Goal: Task Accomplishment & Management: Complete application form

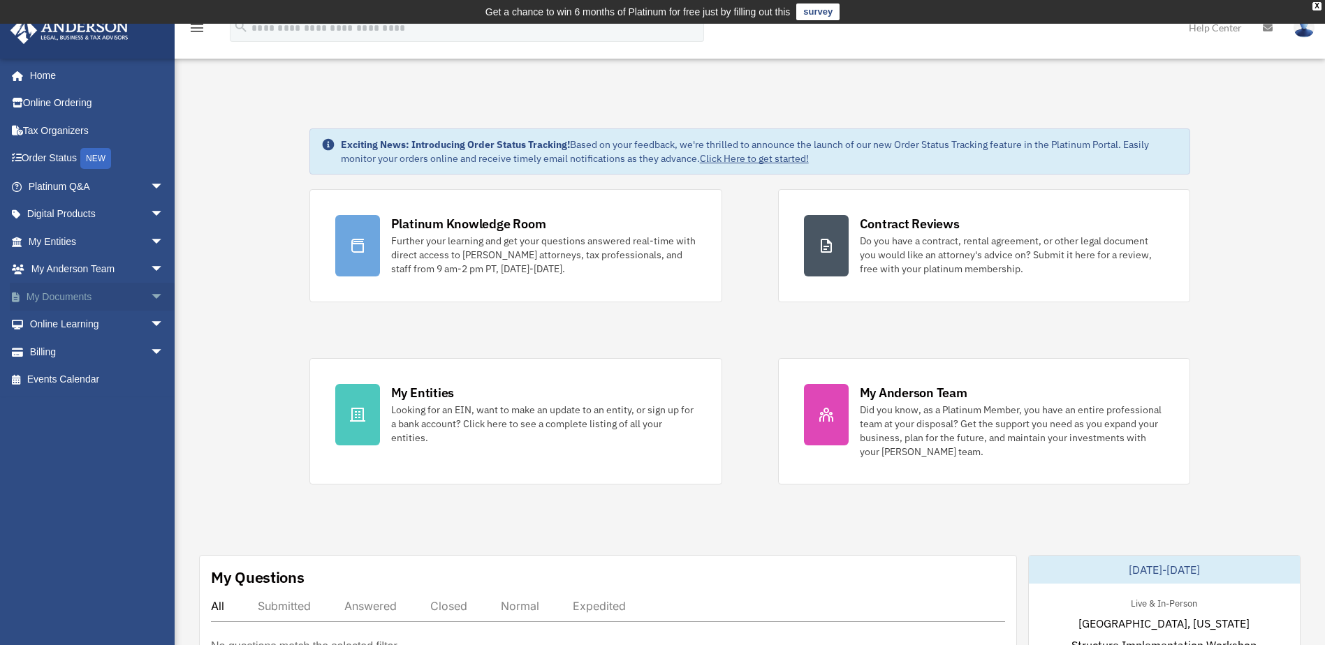
click at [150, 290] on span "arrow_drop_down" at bounding box center [164, 297] width 28 height 29
click at [98, 355] on link "Meeting Minutes" at bounding box center [103, 352] width 166 height 28
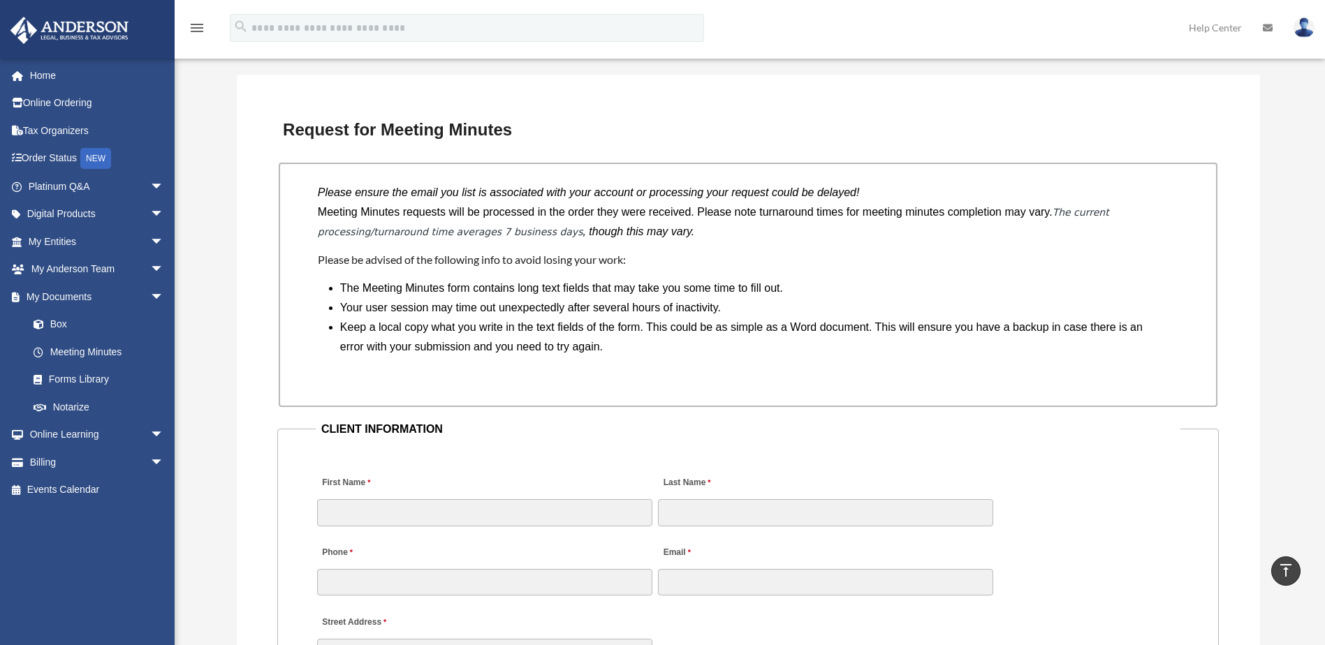
scroll to position [1141, 0]
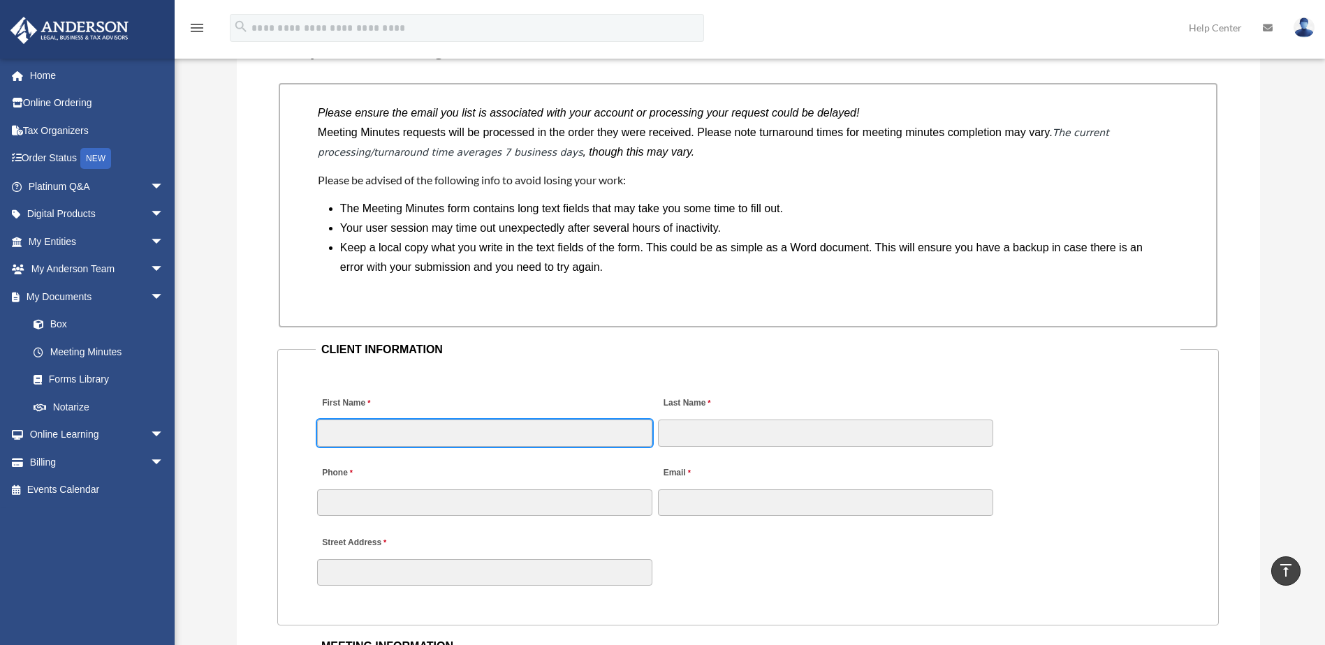
click at [377, 438] on input "First Name" at bounding box center [484, 433] width 335 height 27
type input "*****"
type input "********"
type input "**********"
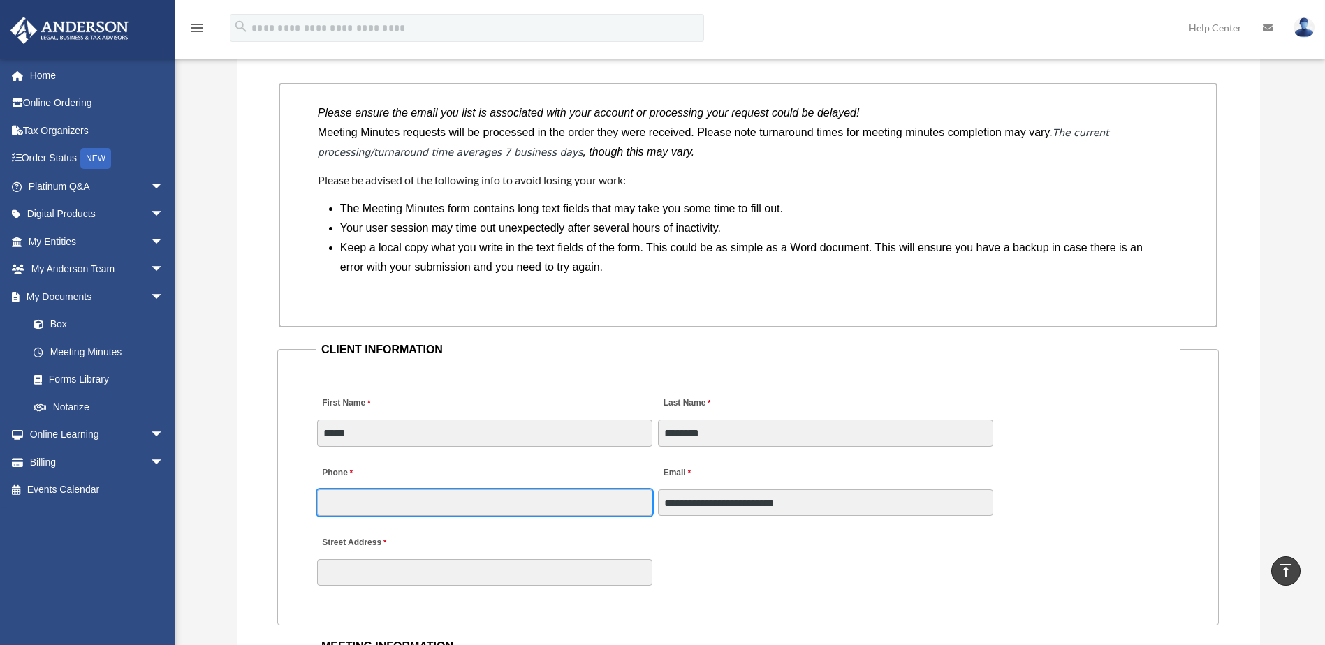
click at [362, 504] on input "Phone" at bounding box center [484, 503] width 335 height 27
type input "**********"
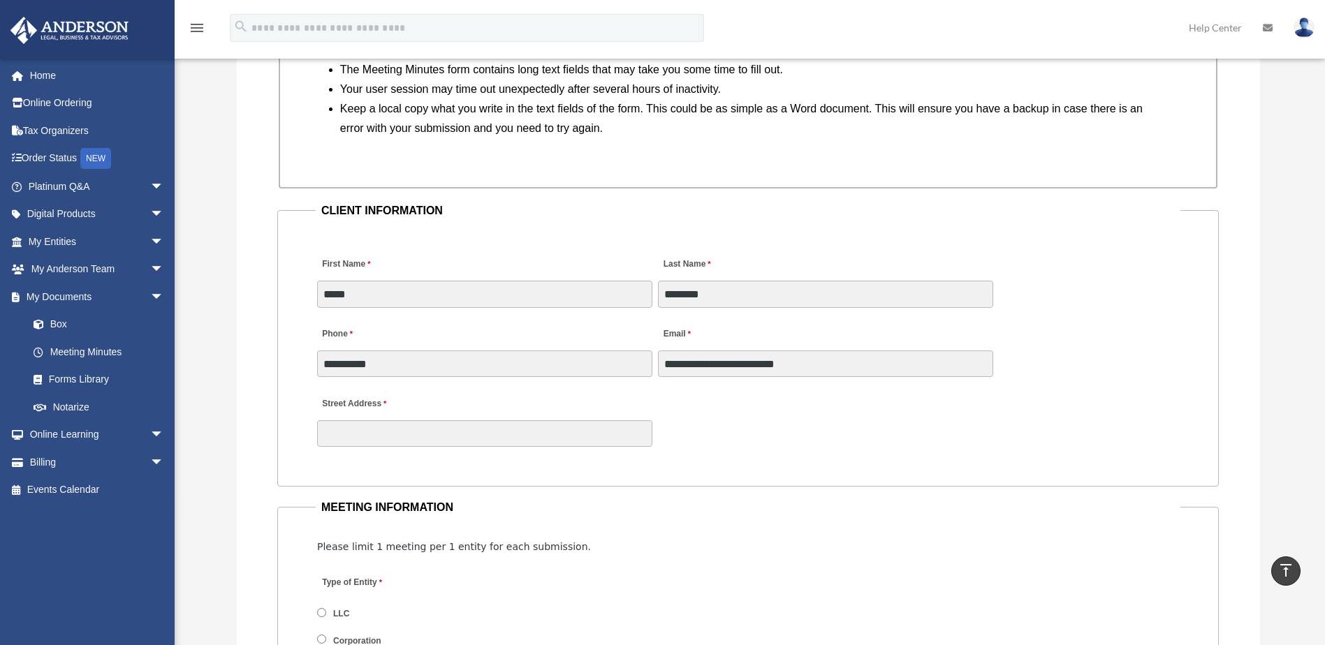
scroll to position [1281, 0]
click at [351, 433] on input "Street Address" at bounding box center [484, 433] width 335 height 27
type input "**********"
type input "**"
click at [744, 445] on div "**********" at bounding box center [748, 416] width 865 height 61
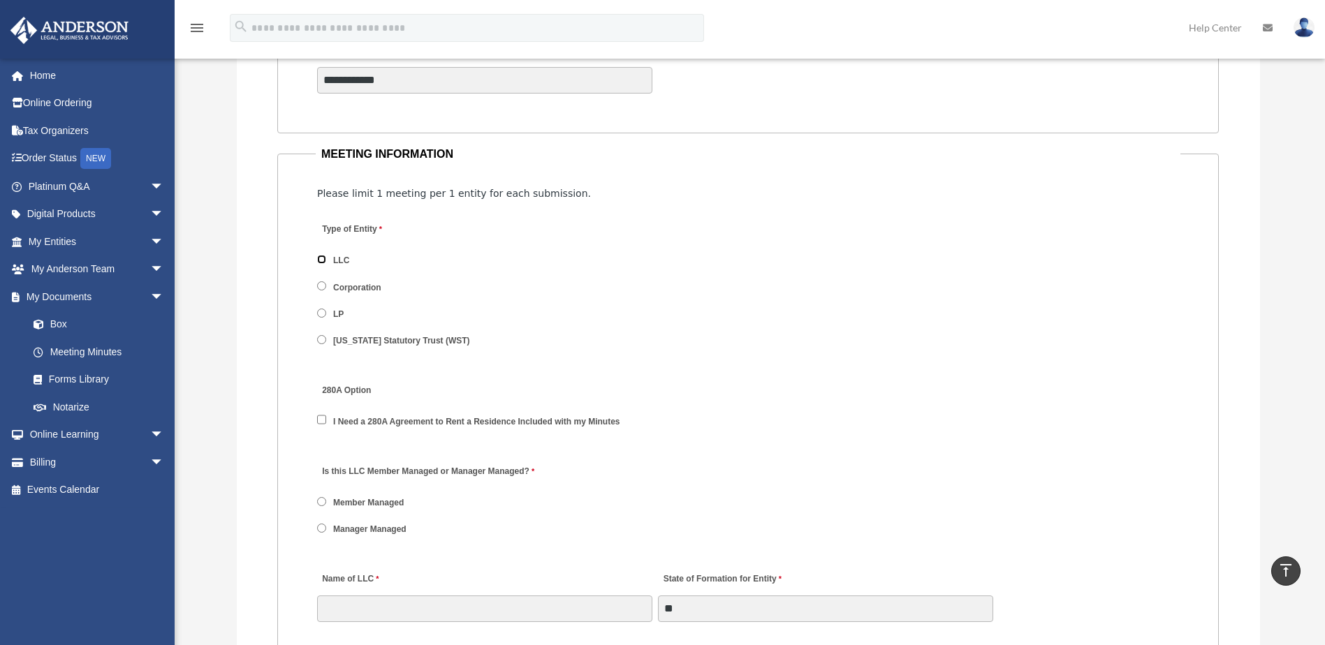
scroll to position [1700, 0]
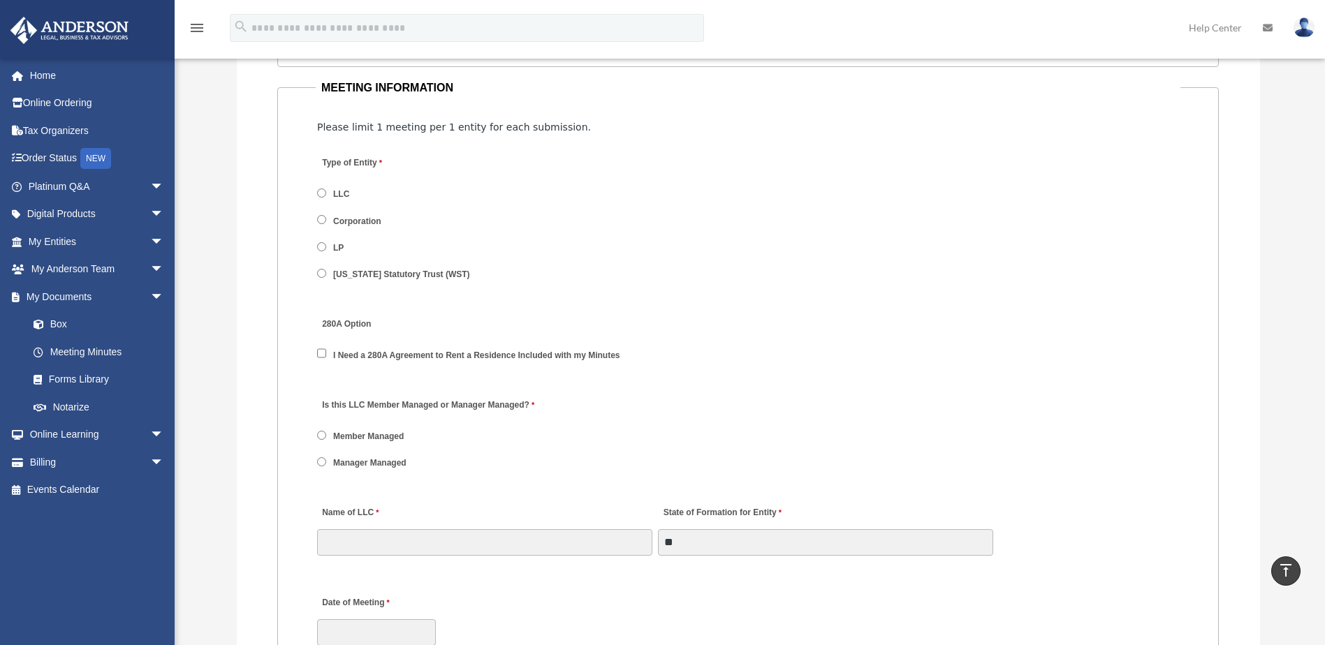
click at [344, 434] on label "Member Managed" at bounding box center [369, 437] width 80 height 13
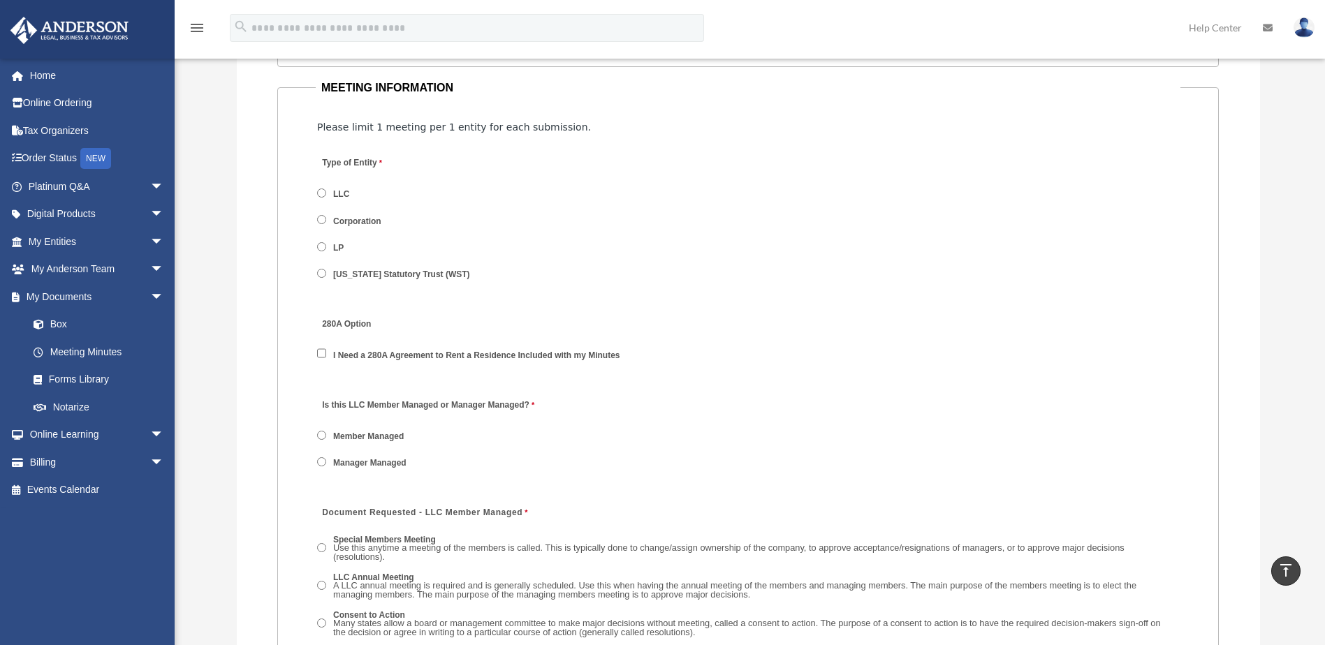
click at [364, 462] on label "Manager Managed" at bounding box center [370, 463] width 82 height 13
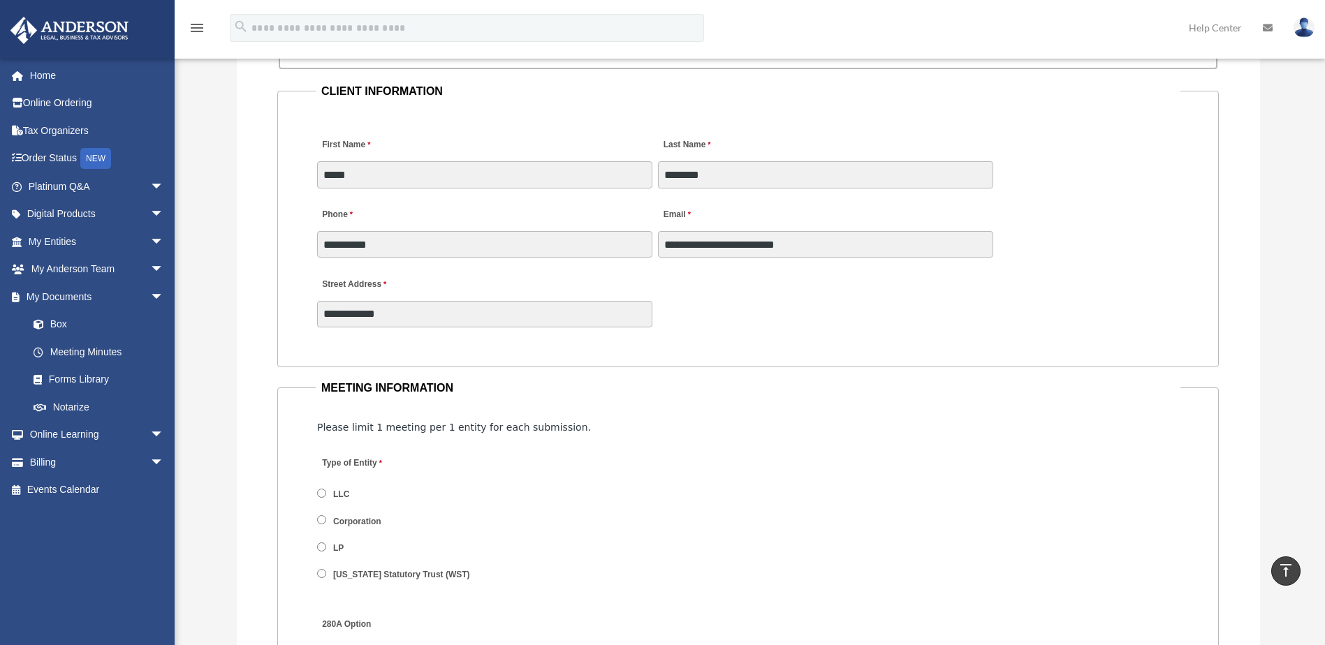
scroll to position [1351, 0]
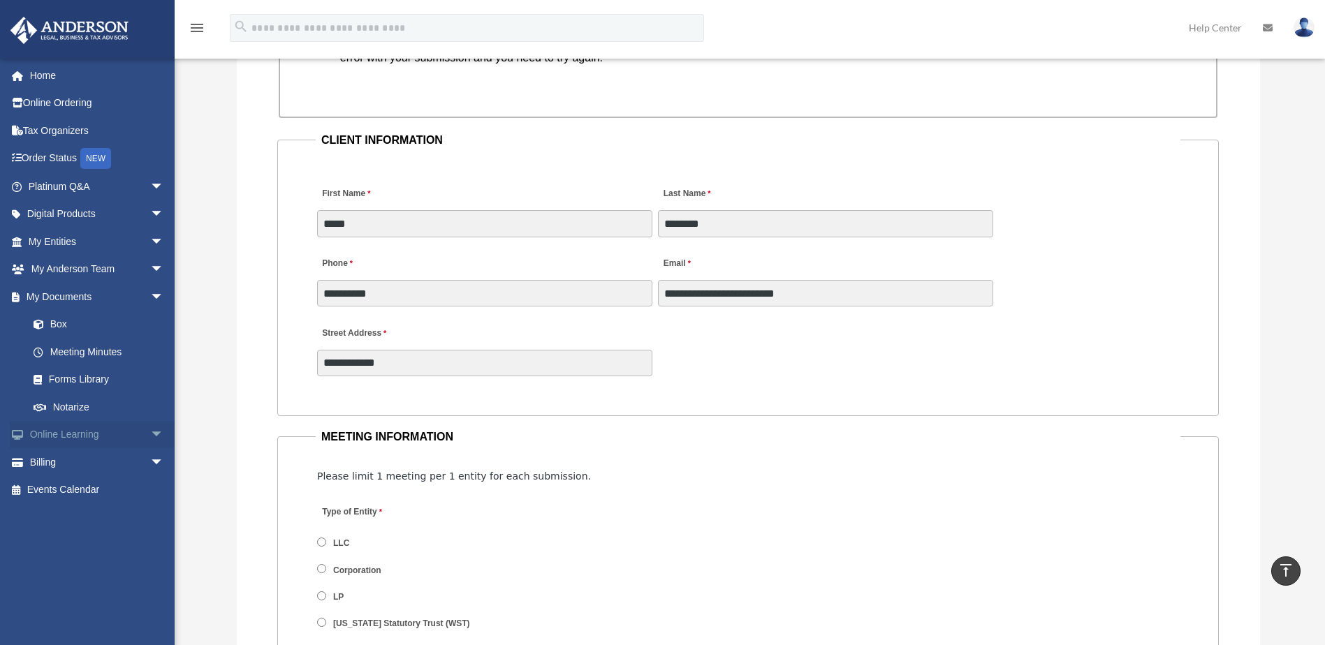
click at [150, 434] on span "arrow_drop_down" at bounding box center [164, 435] width 28 height 29
click at [55, 460] on link "Courses" at bounding box center [103, 462] width 166 height 28
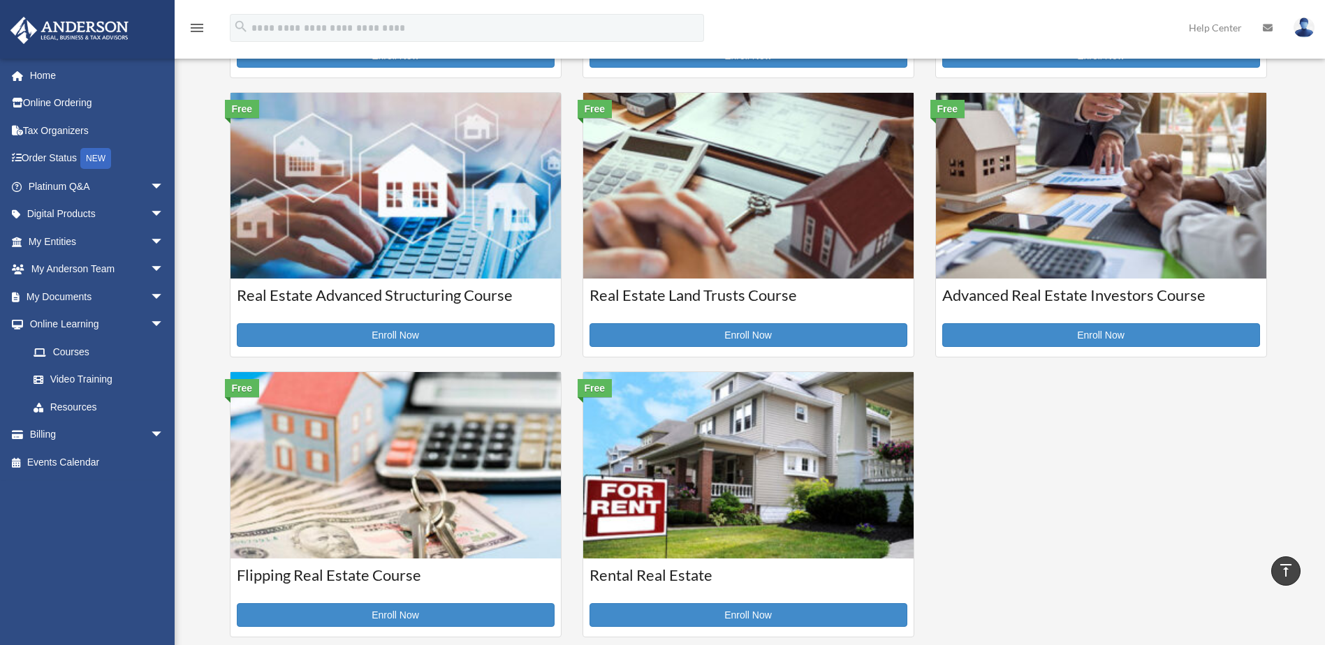
scroll to position [279, 0]
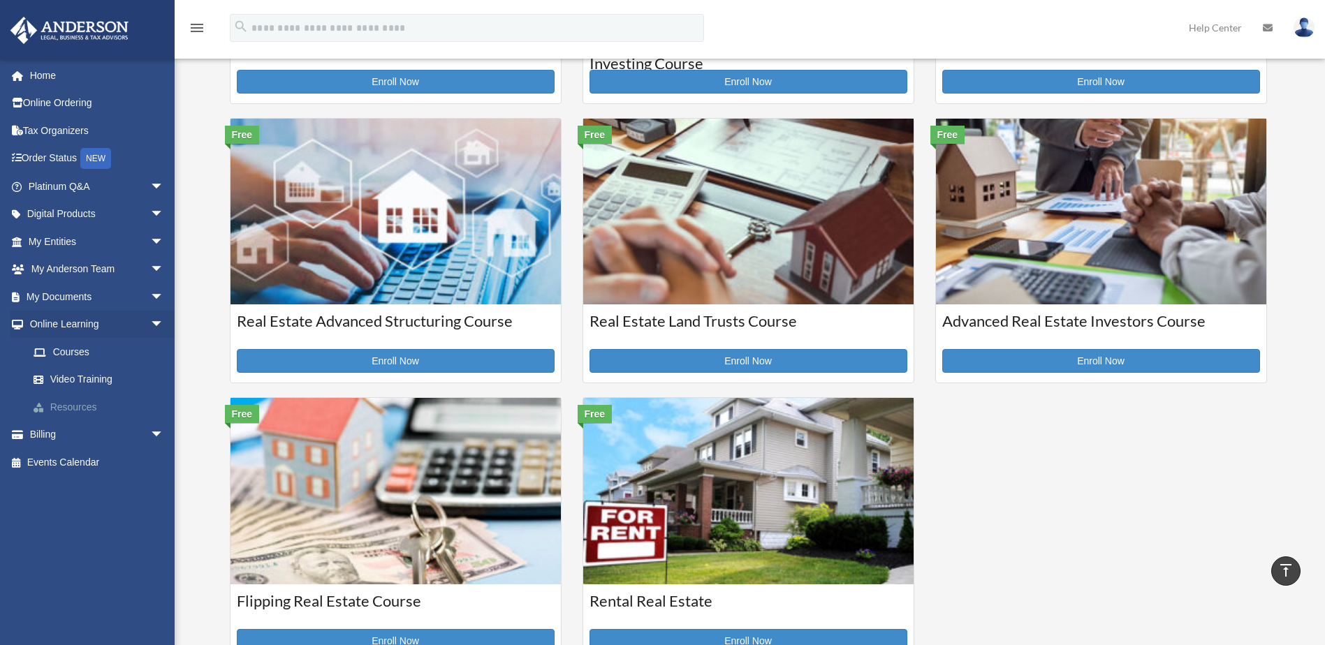
click at [73, 407] on link "Resources" at bounding box center [103, 407] width 166 height 28
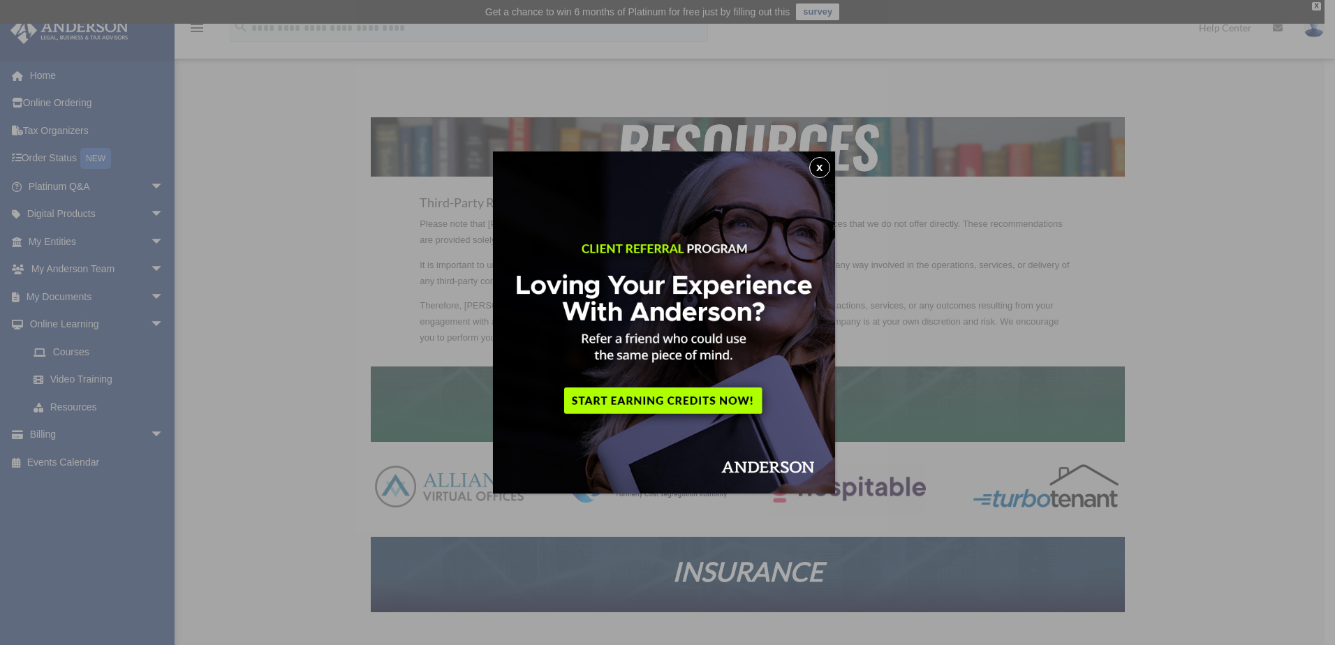
click at [818, 173] on button "x" at bounding box center [819, 167] width 21 height 21
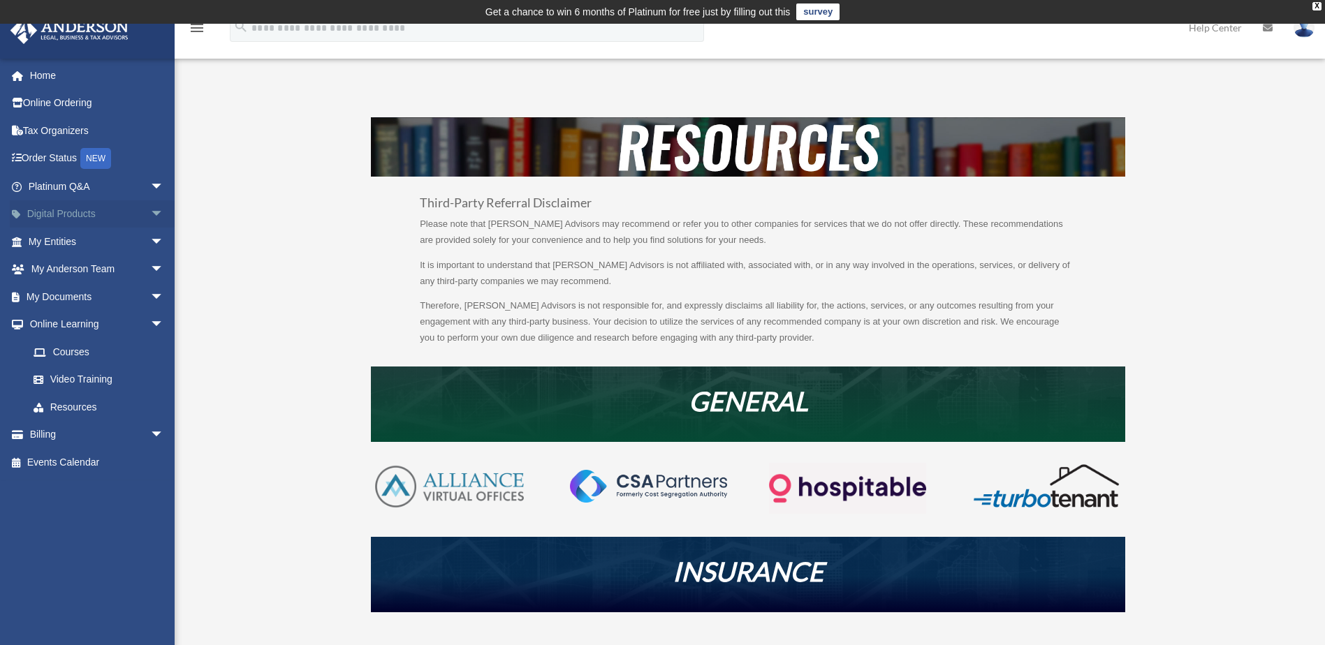
click at [150, 212] on span "arrow_drop_down" at bounding box center [164, 214] width 28 height 29
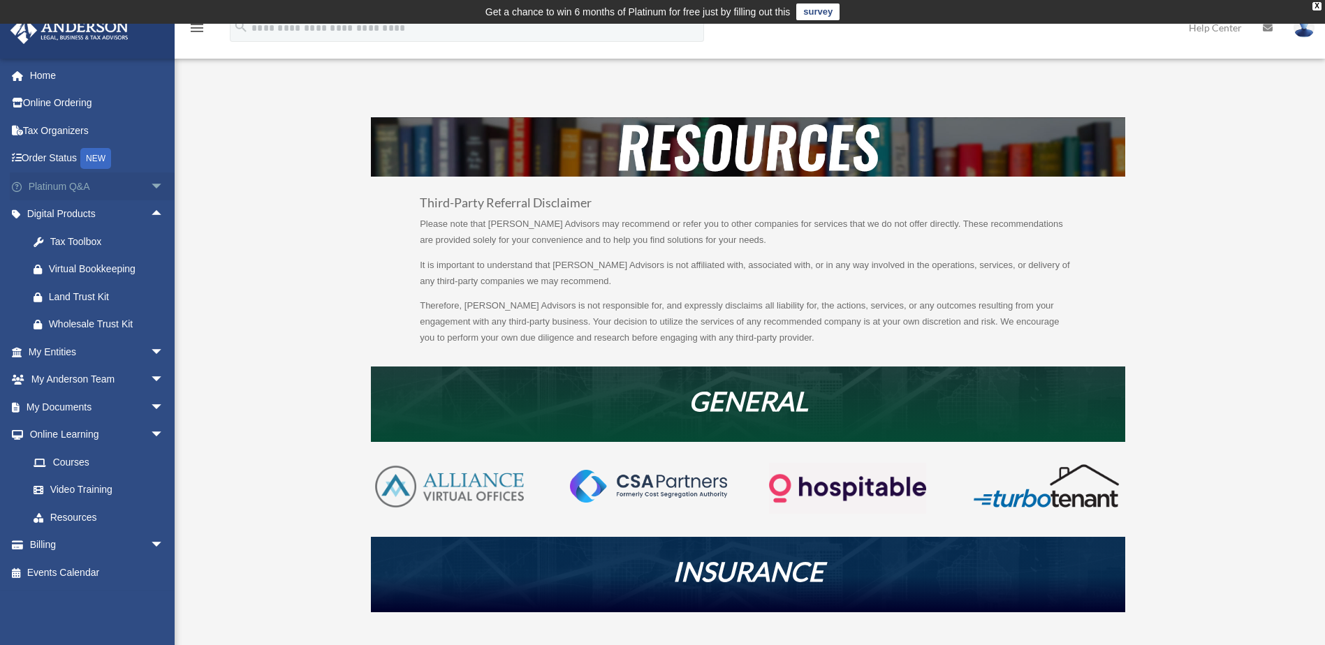
click at [150, 190] on span "arrow_drop_down" at bounding box center [164, 186] width 28 height 29
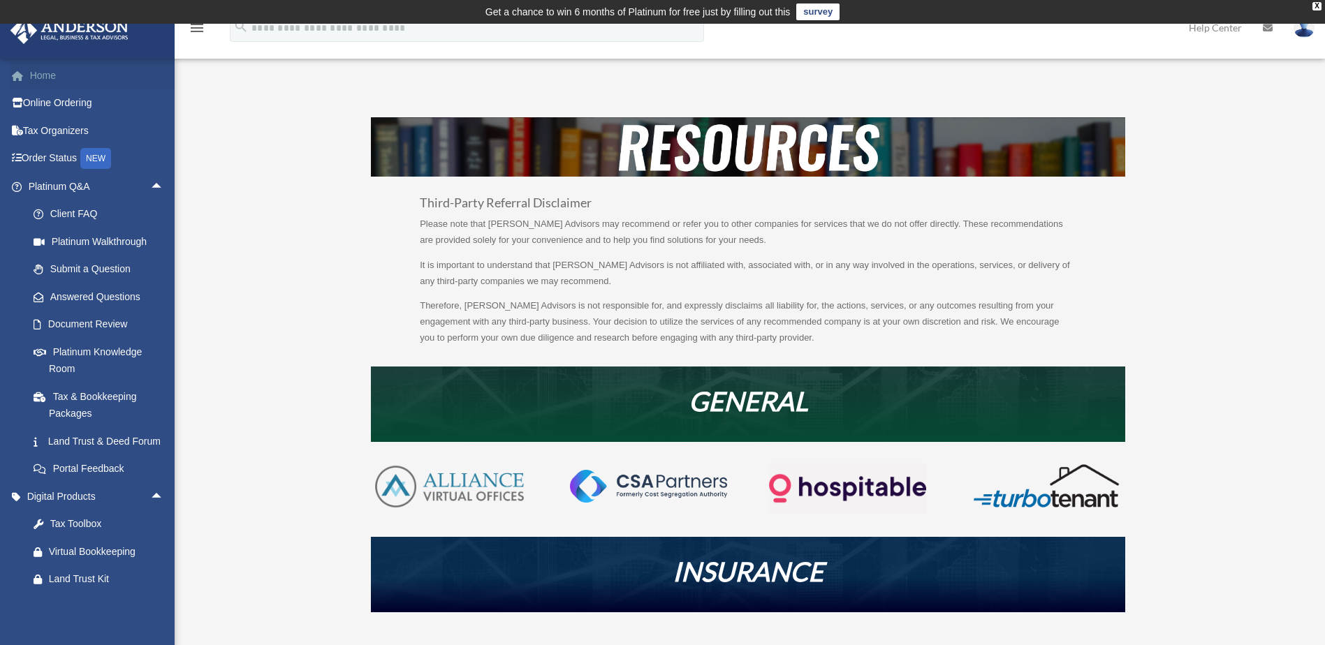
click at [68, 81] on link "Home" at bounding box center [97, 75] width 175 height 28
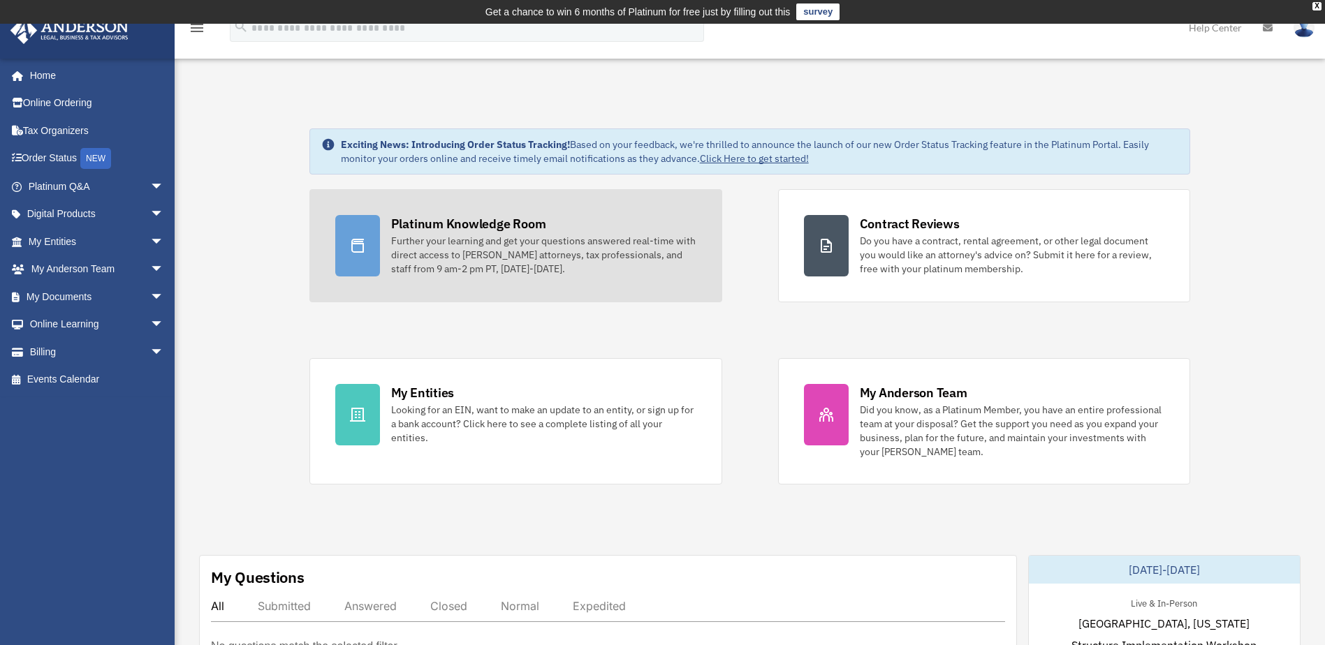
click at [485, 241] on div "Further your learning and get your questions answered real-time with direct acc…" at bounding box center [543, 255] width 305 height 42
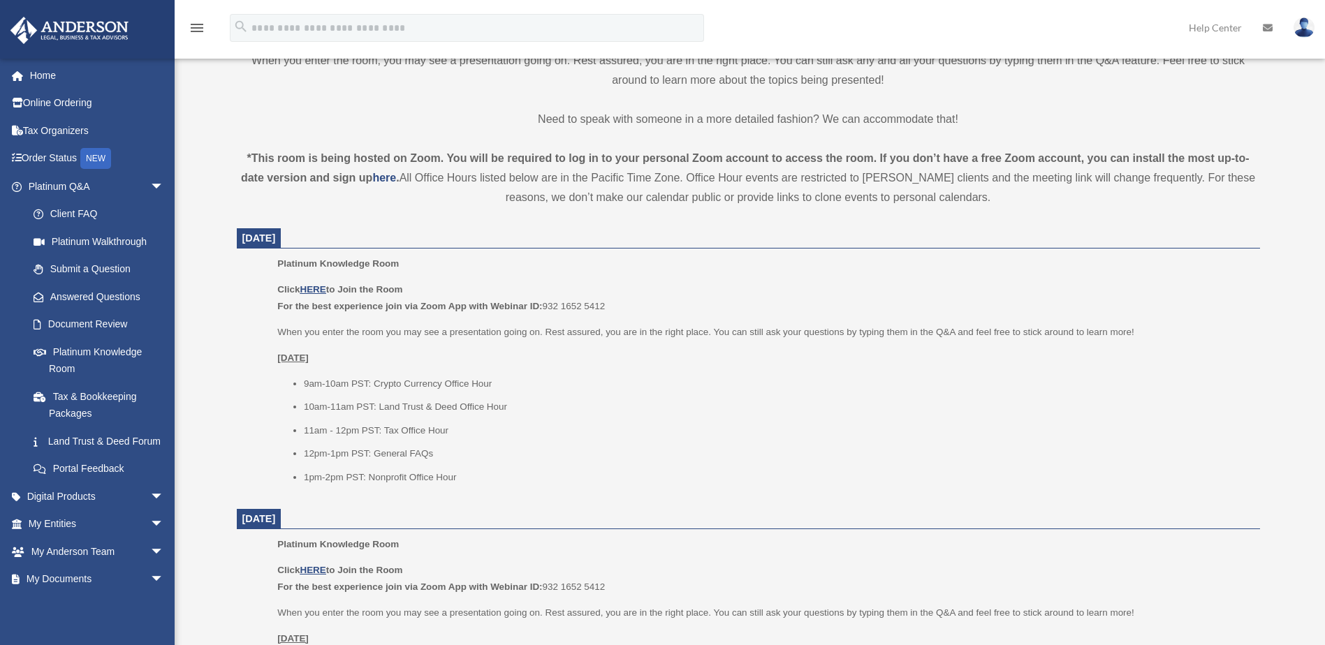
scroll to position [495, 0]
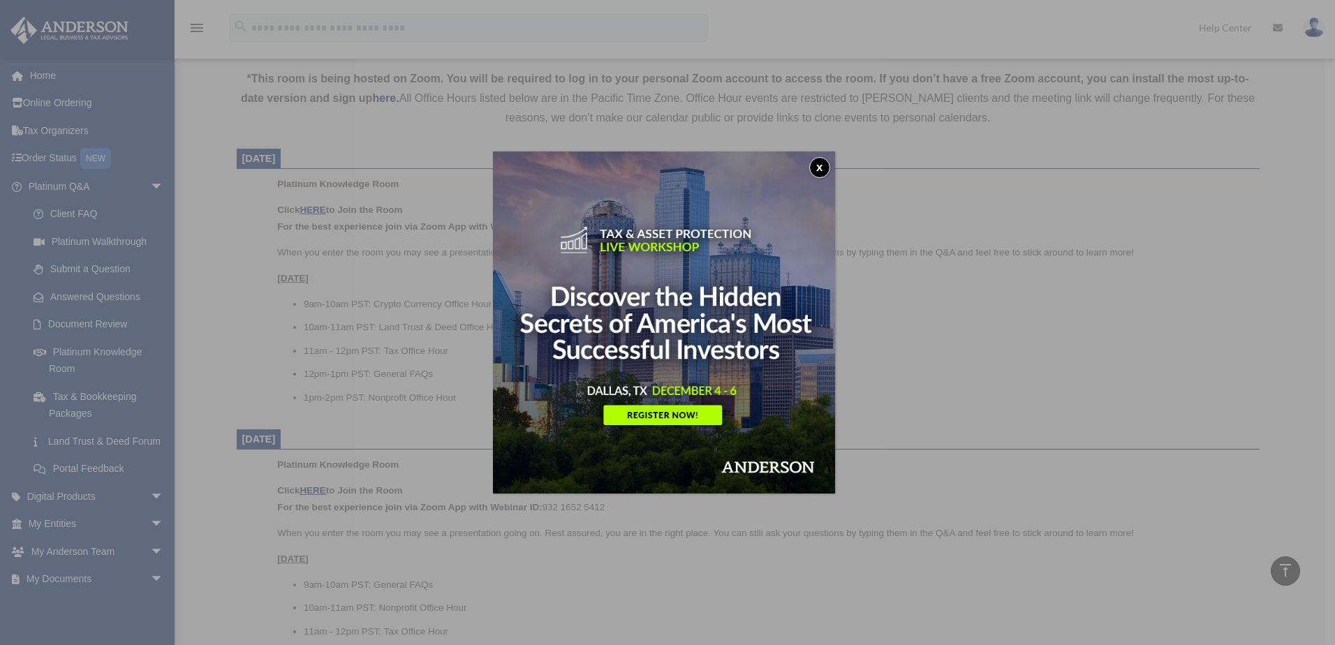
click at [828, 170] on button "x" at bounding box center [819, 167] width 21 height 21
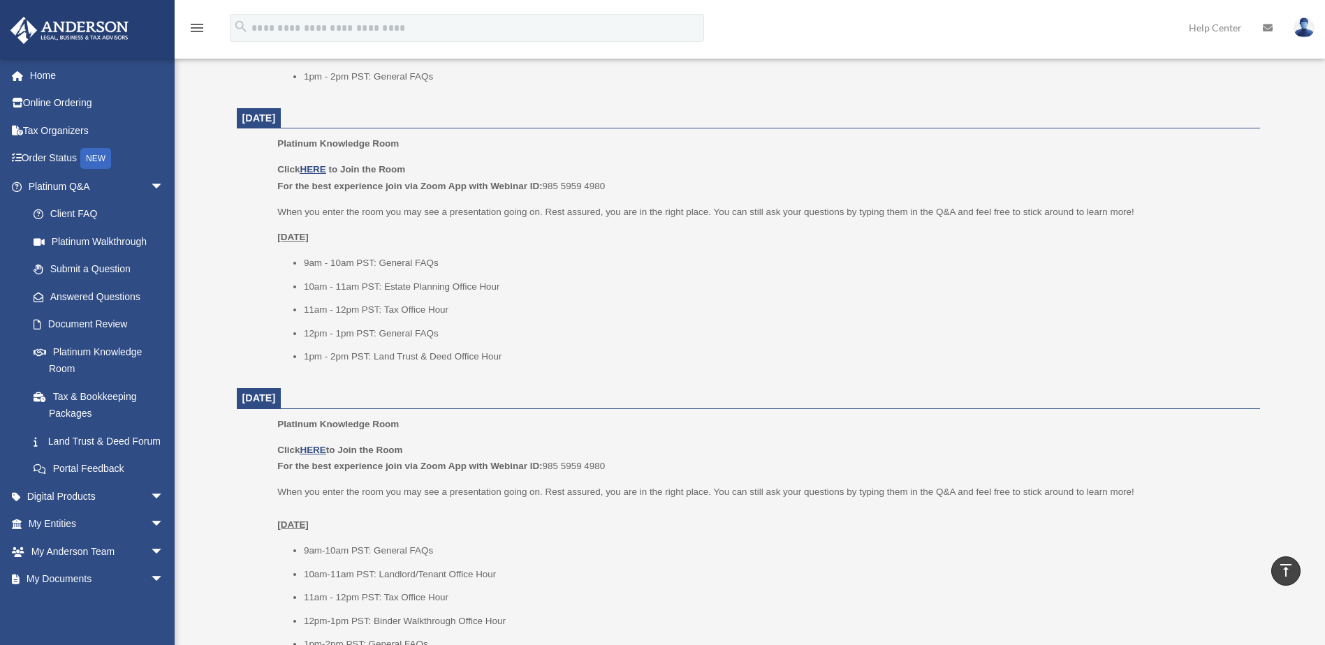
scroll to position [1403, 0]
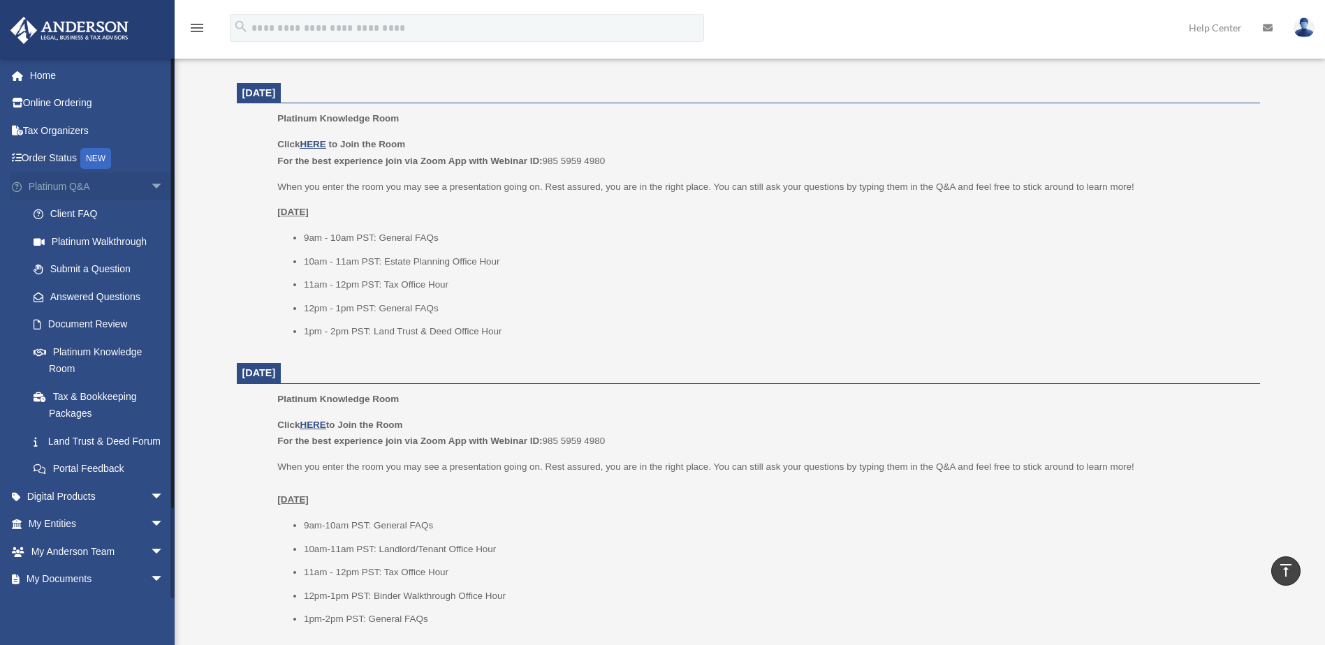
click at [150, 184] on span "arrow_drop_down" at bounding box center [164, 186] width 28 height 29
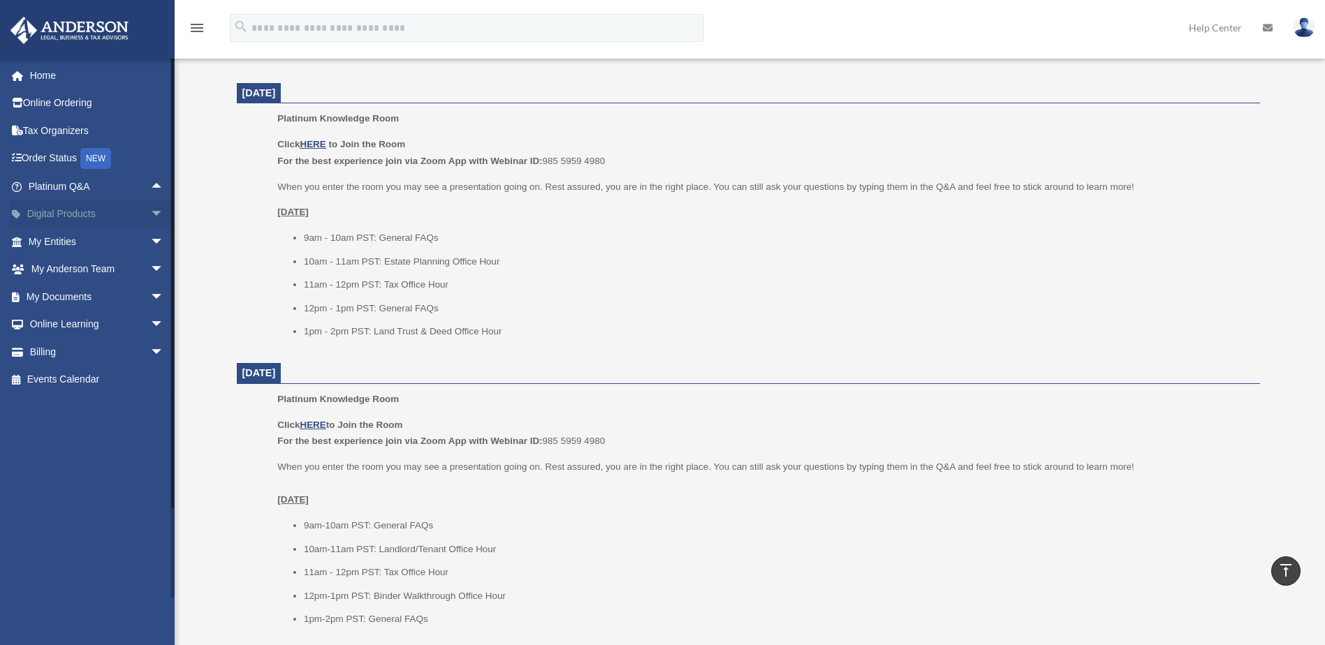
click at [150, 212] on span "arrow_drop_down" at bounding box center [164, 214] width 28 height 29
click at [150, 212] on span "arrow_drop_up" at bounding box center [164, 214] width 28 height 29
click at [150, 237] on span "arrow_drop_down" at bounding box center [164, 242] width 28 height 29
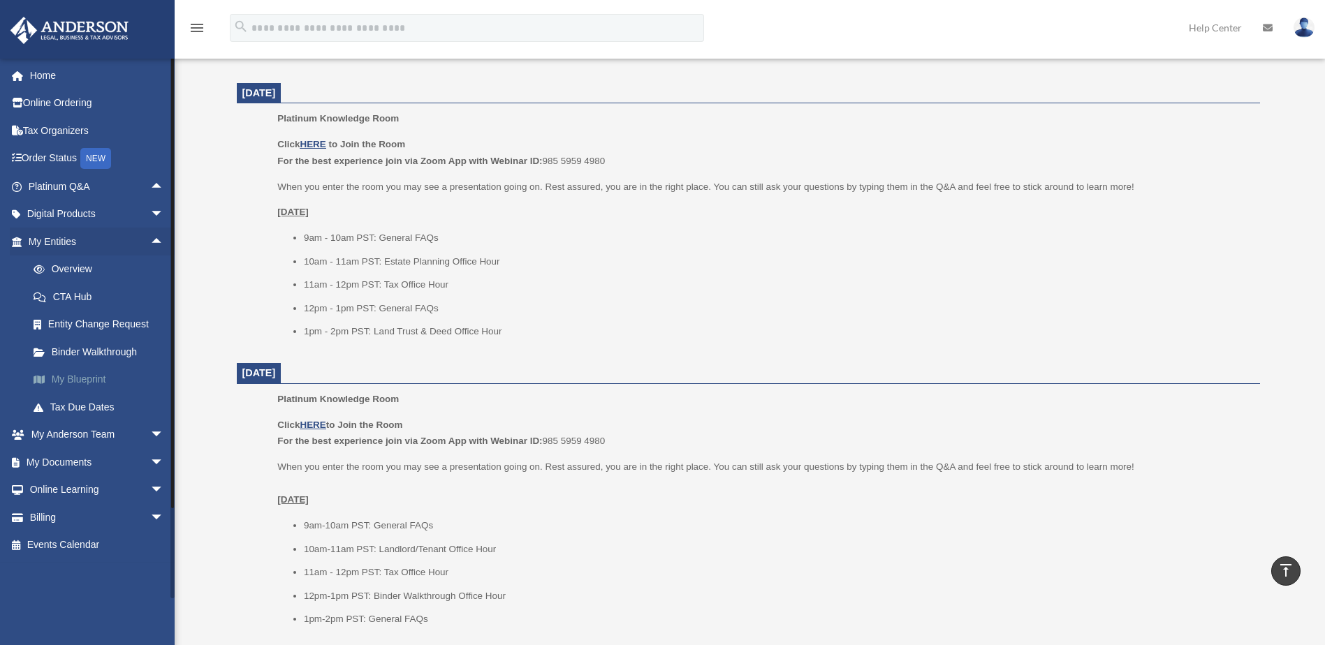
click at [68, 379] on link "My Blueprint" at bounding box center [103, 380] width 166 height 28
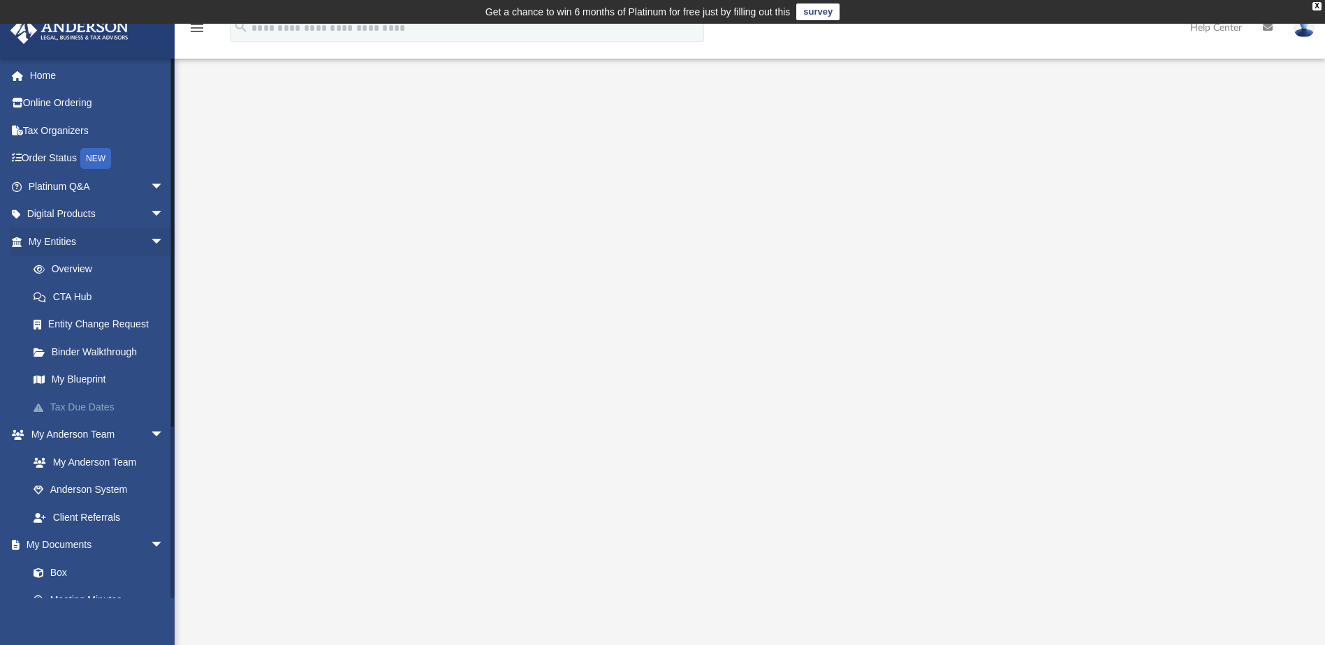
click at [98, 402] on link "Tax Due Dates" at bounding box center [103, 407] width 166 height 28
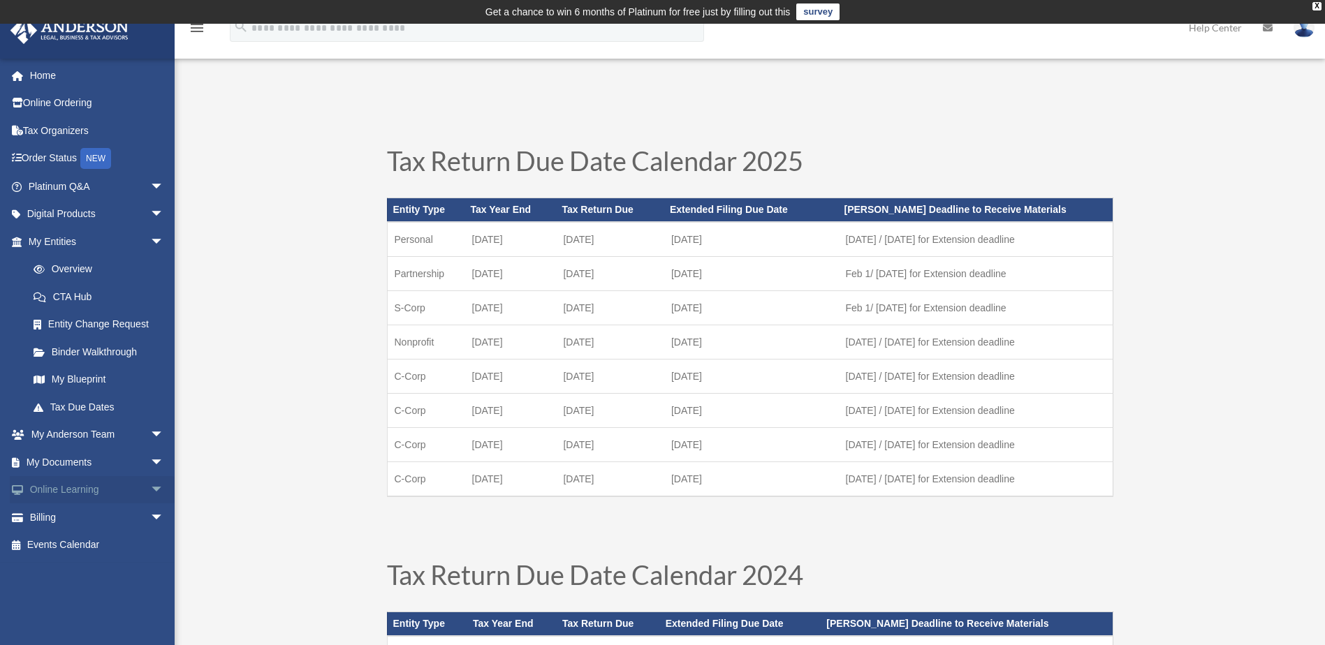
click at [65, 490] on link "Online Learning arrow_drop_down" at bounding box center [97, 490] width 175 height 28
